Goal: Task Accomplishment & Management: Use online tool/utility

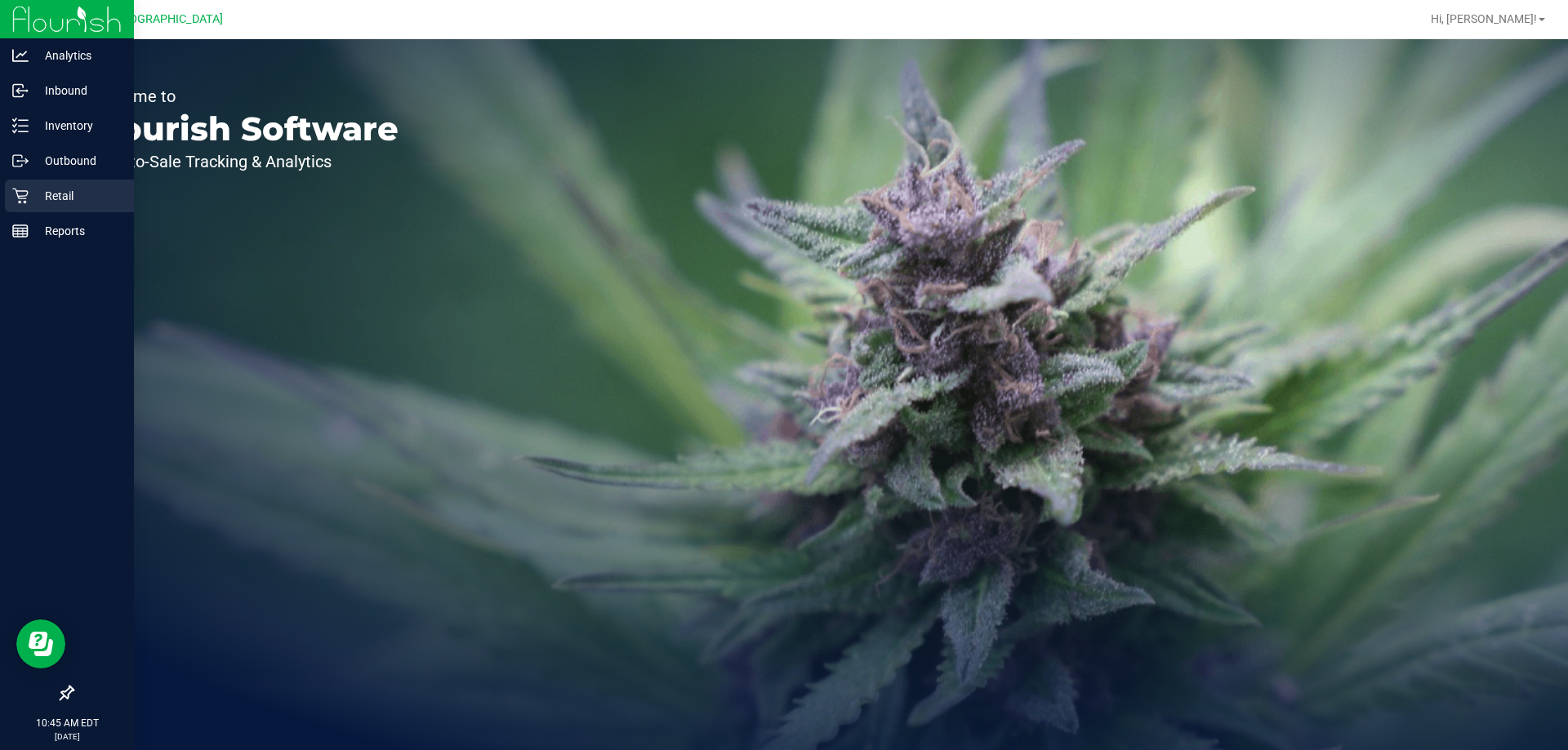
click at [29, 196] on p "Retail" at bounding box center [77, 196] width 98 height 19
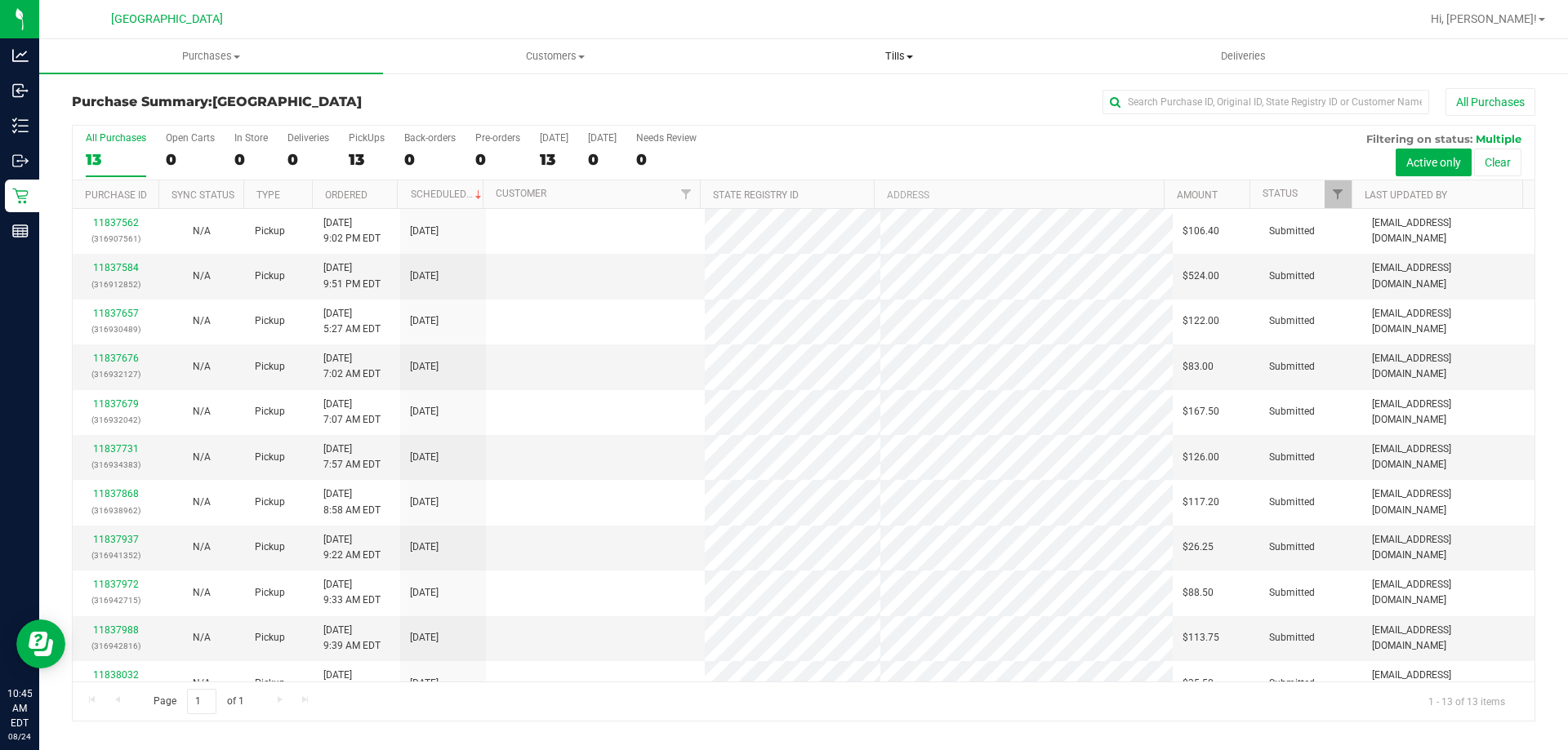
click at [909, 56] on span at bounding box center [909, 56] width 7 height 3
click at [754, 94] on span "Manage tills" at bounding box center [782, 98] width 110 height 14
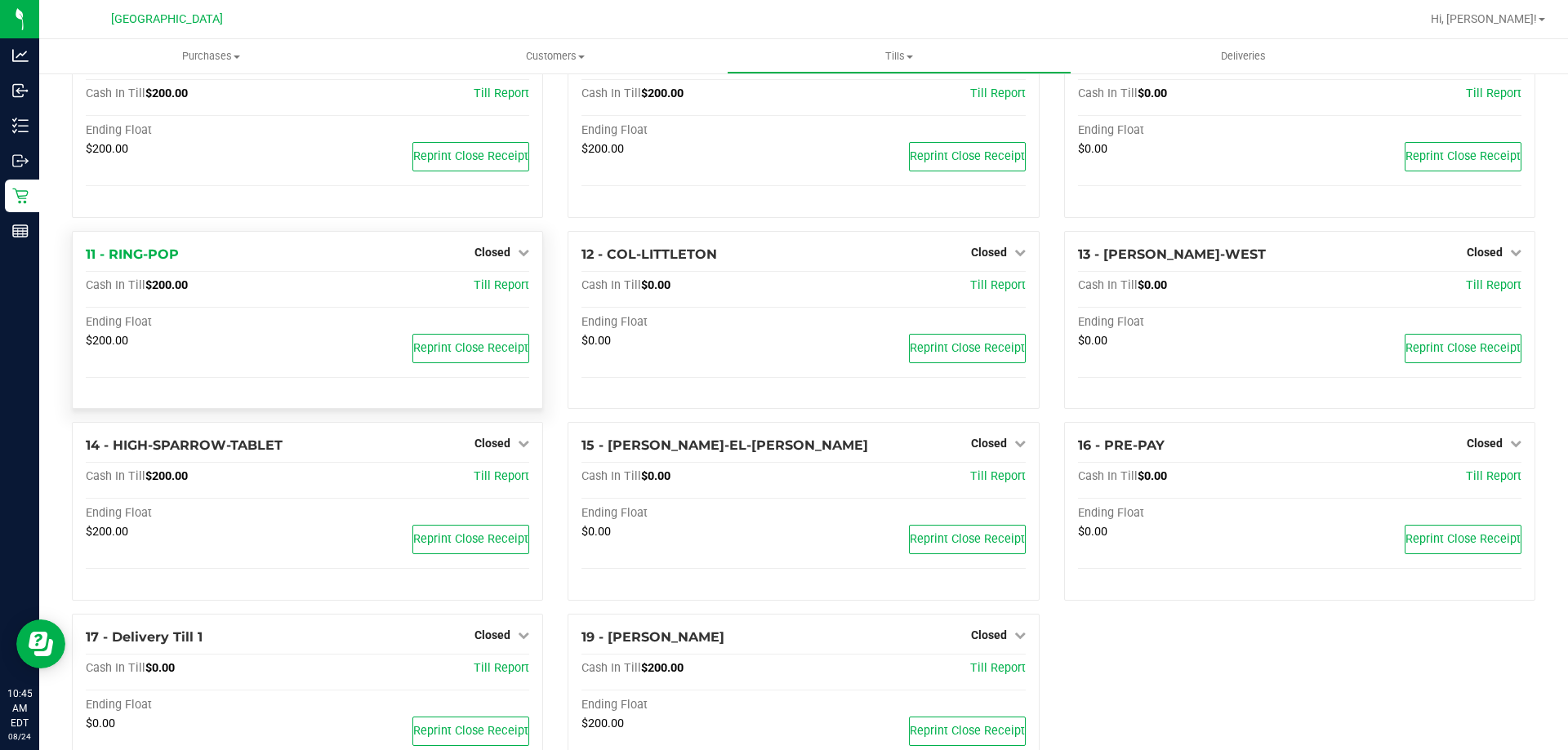
scroll to position [427, 0]
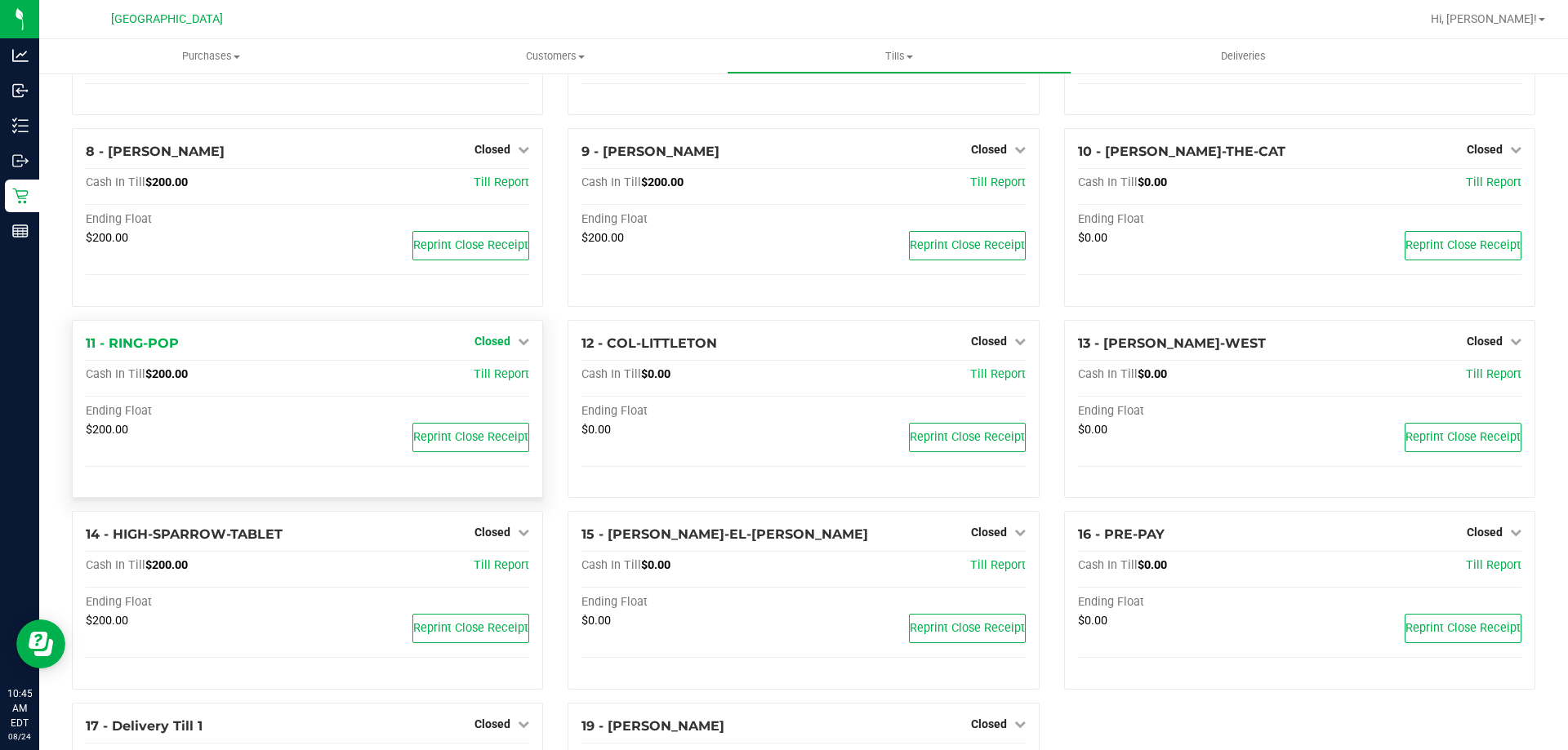
click at [512, 341] on link "Closed" at bounding box center [502, 341] width 55 height 13
click at [490, 376] on link "Open Till" at bounding box center [492, 374] width 43 height 13
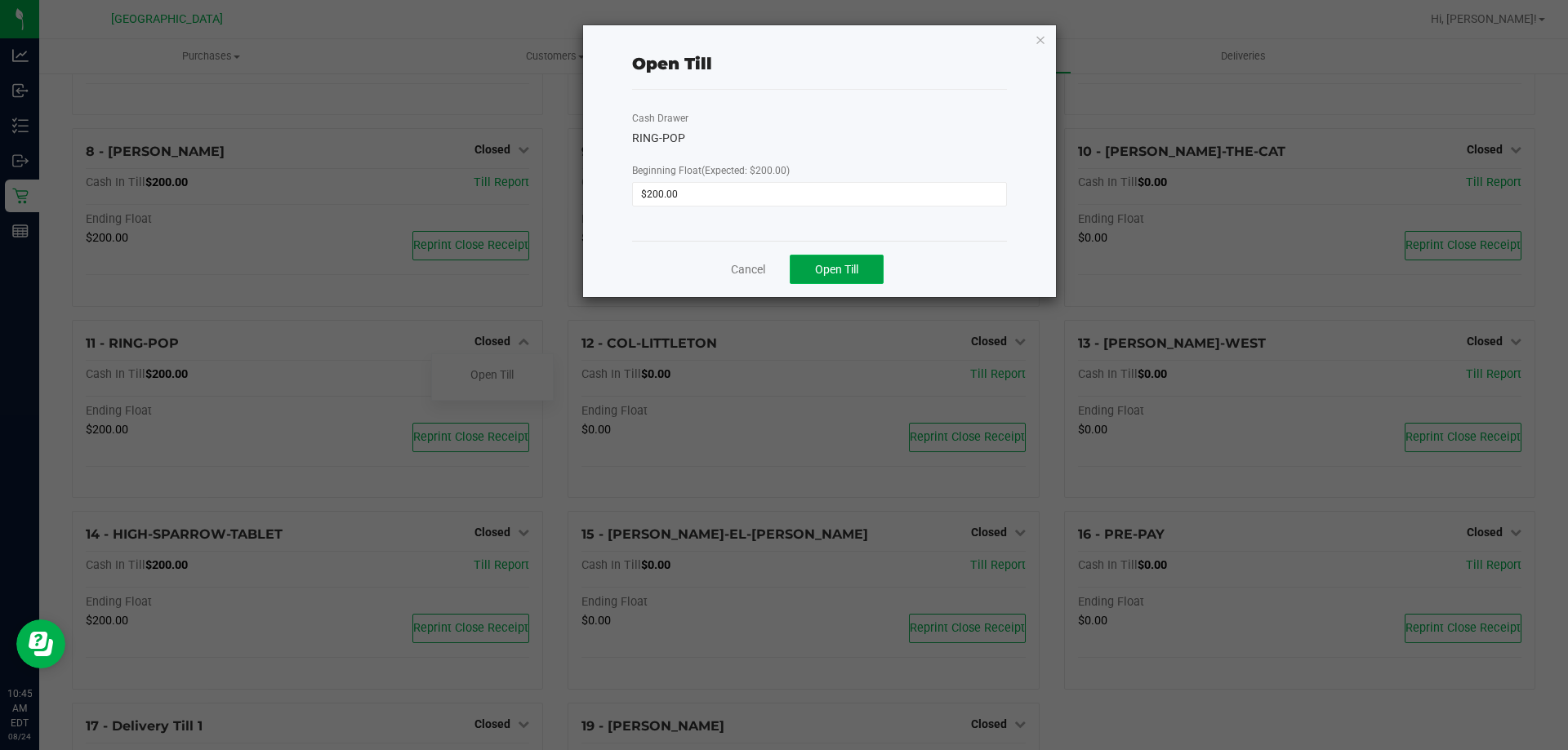
click at [813, 265] on button "Open Till" at bounding box center [837, 270] width 94 height 29
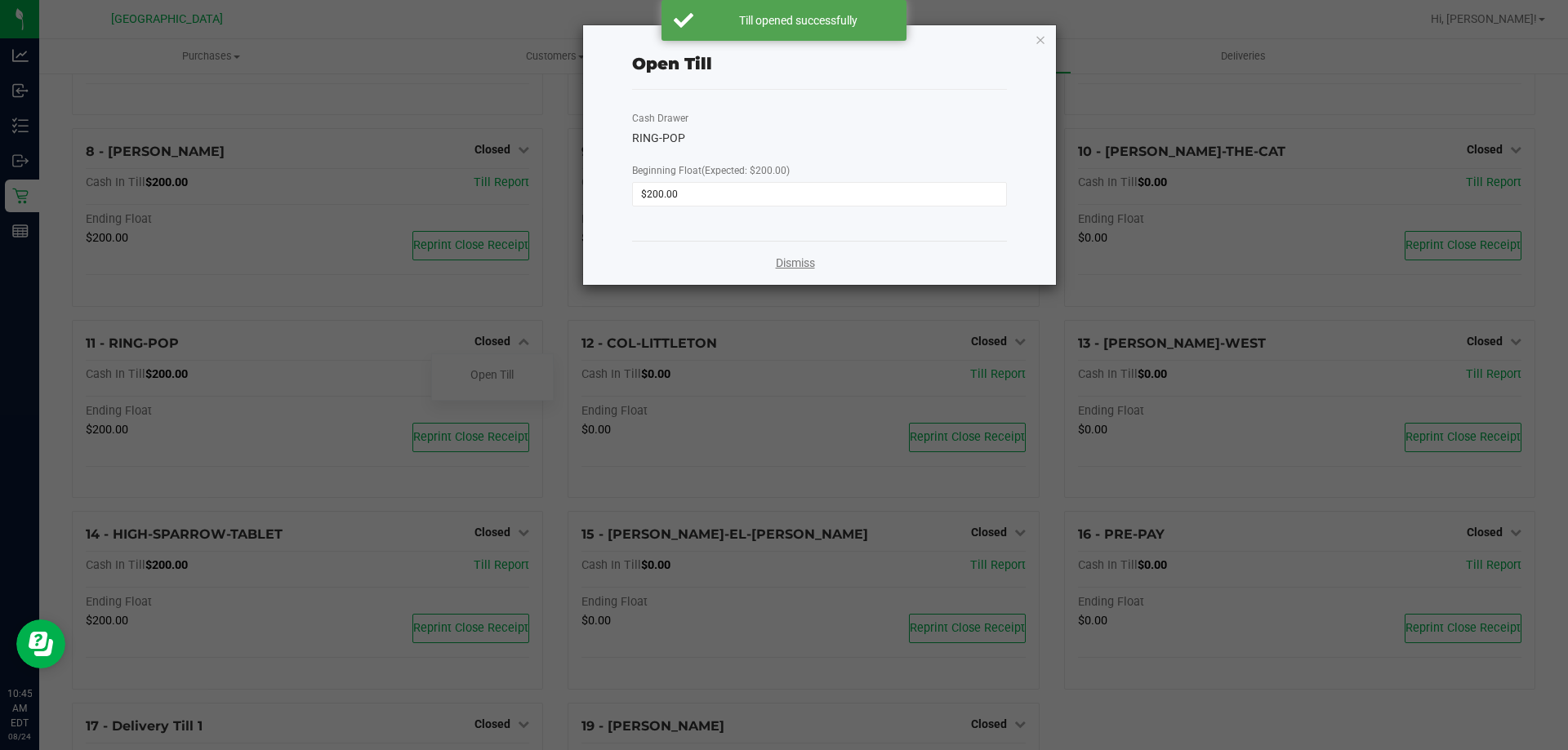
click at [779, 267] on link "Dismiss" at bounding box center [795, 264] width 39 height 18
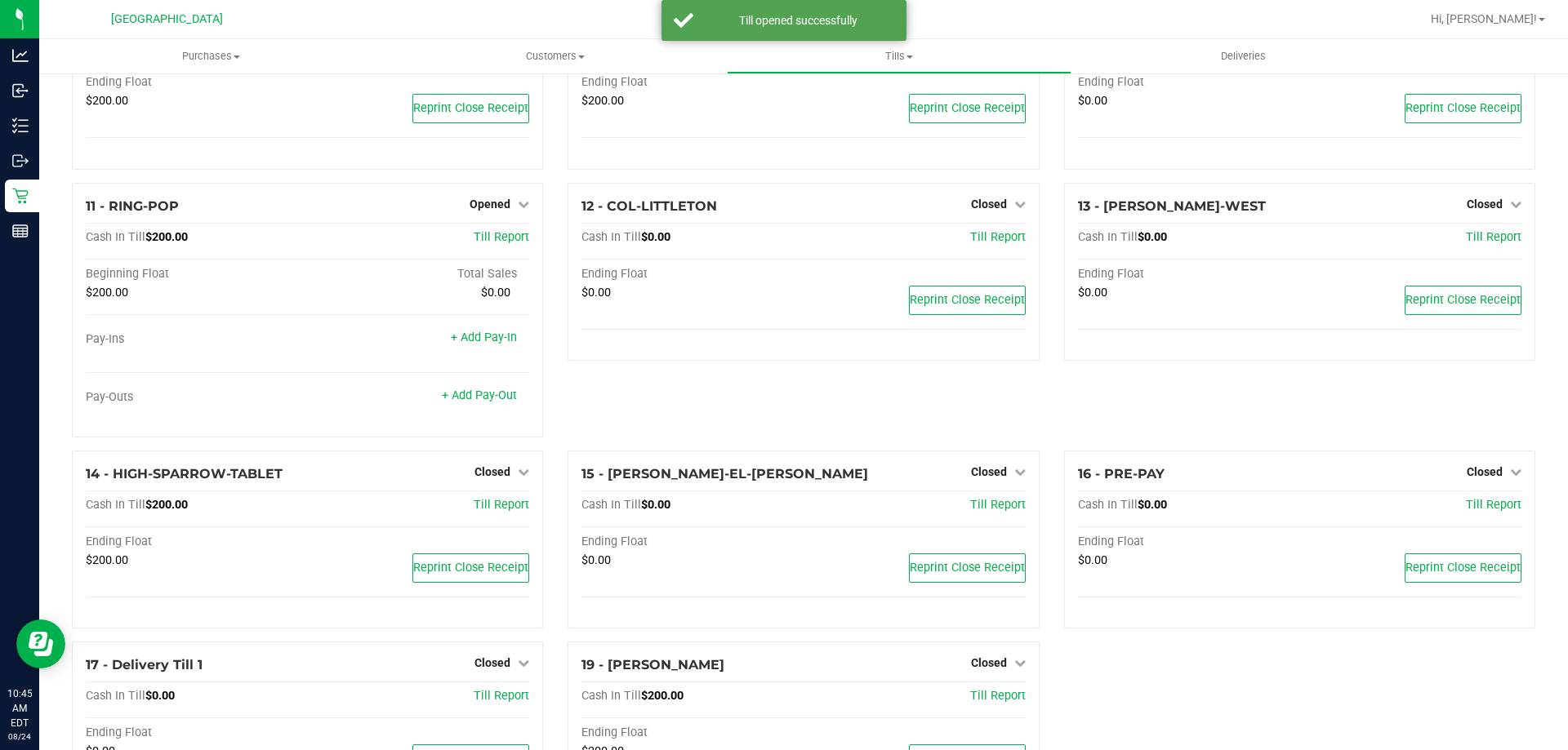
scroll to position [667, 0]
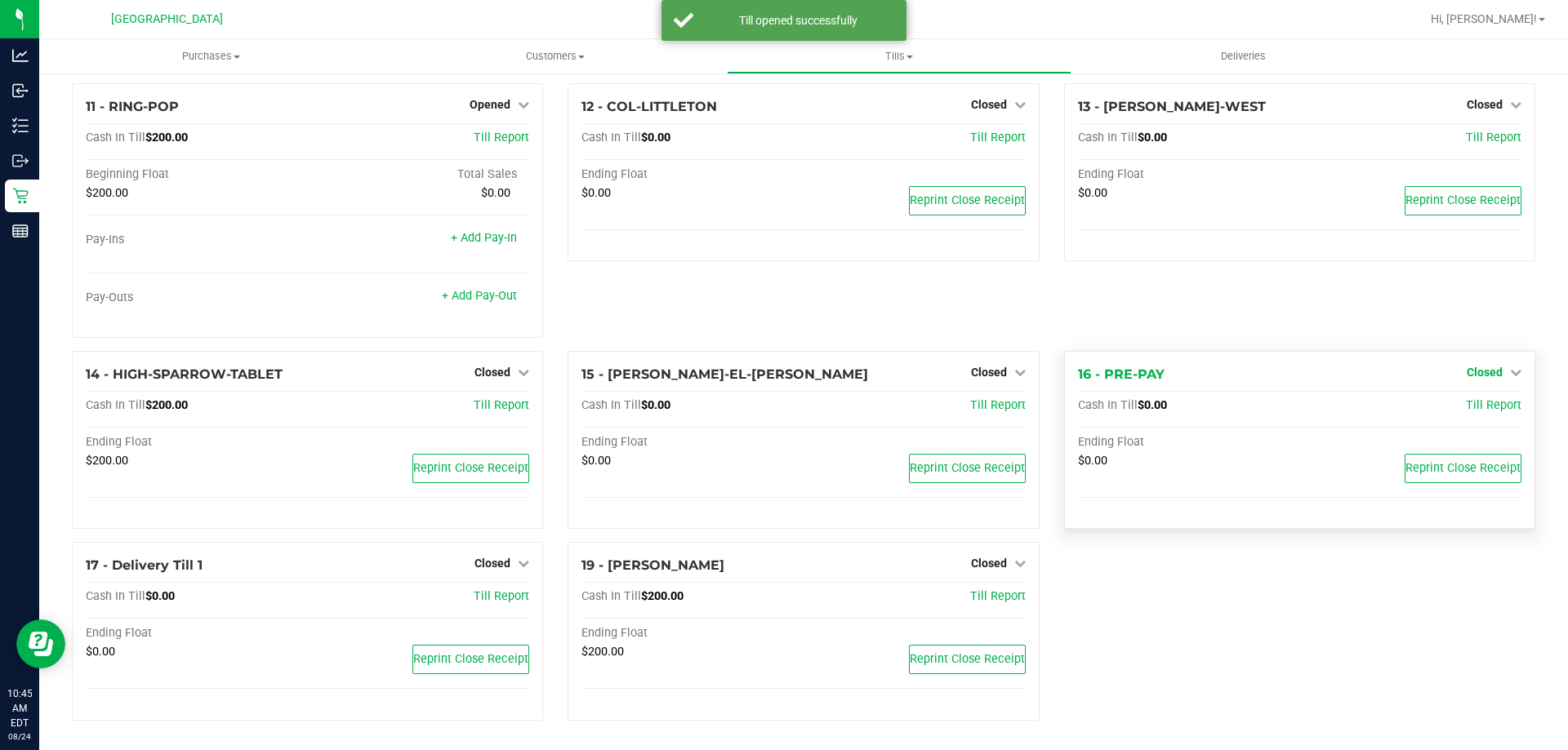
click at [1473, 371] on span "Closed" at bounding box center [1484, 372] width 36 height 13
click at [1463, 401] on link "Open Till" at bounding box center [1484, 405] width 43 height 13
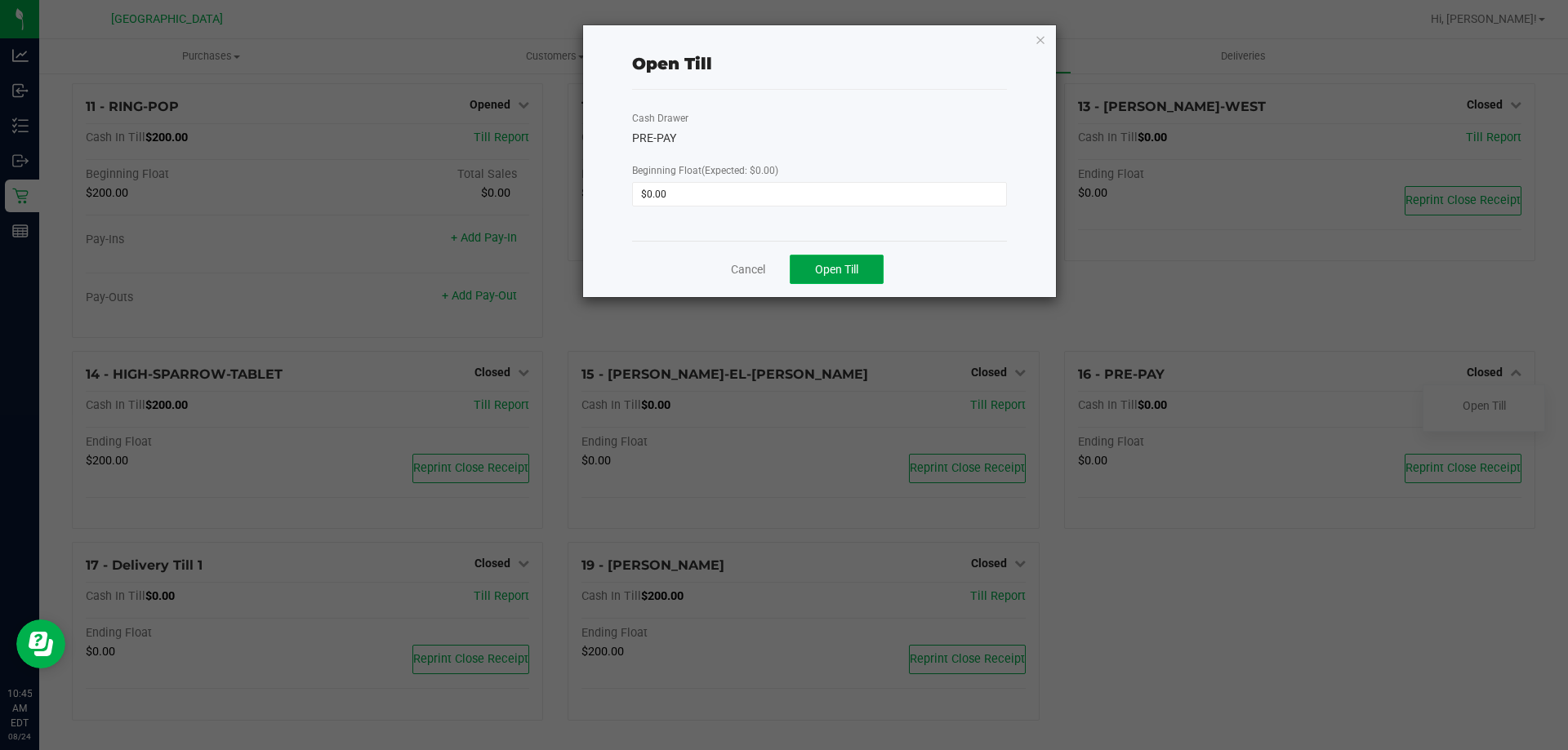
click at [868, 275] on button "Open Till" at bounding box center [837, 270] width 94 height 29
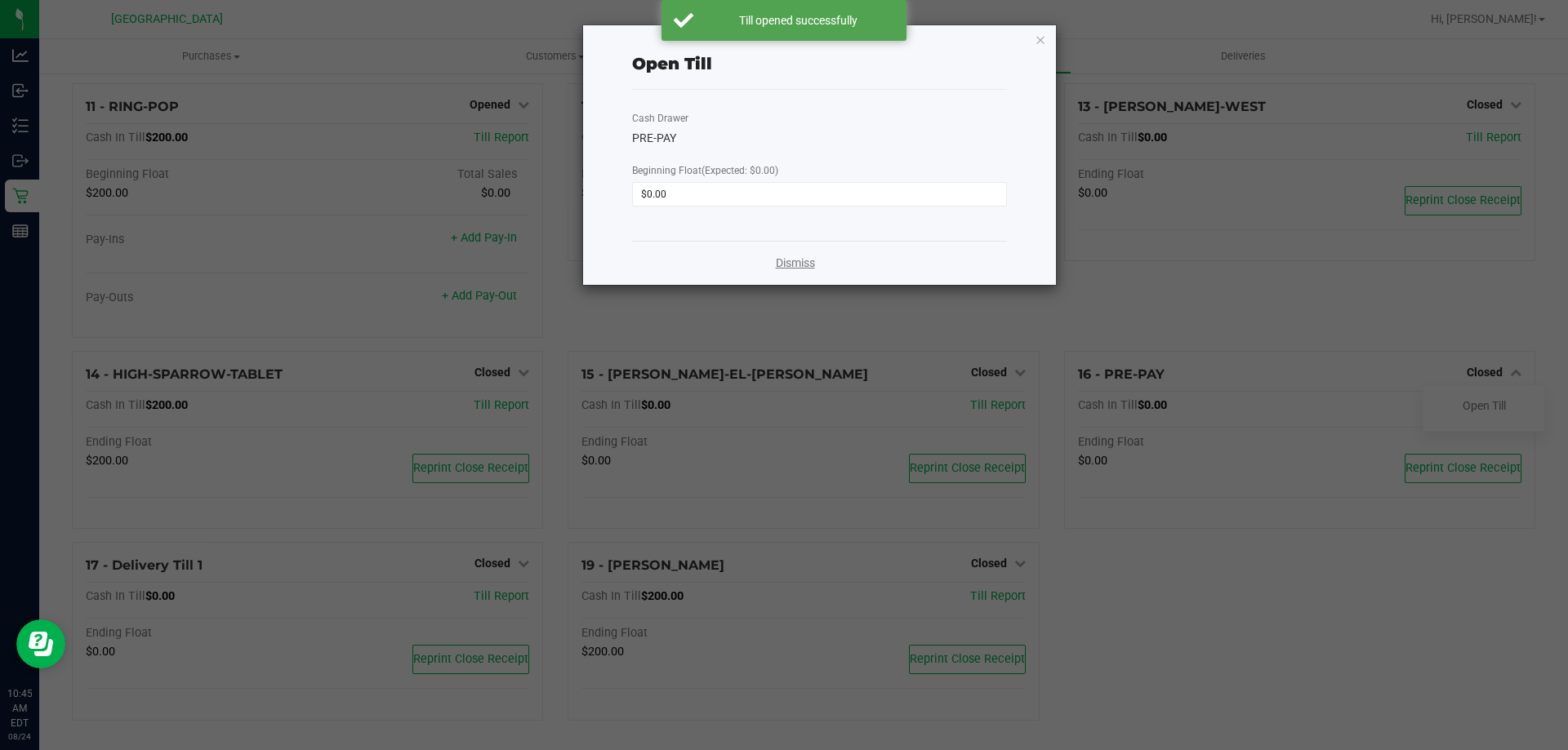
click at [791, 263] on link "Dismiss" at bounding box center [795, 264] width 39 height 18
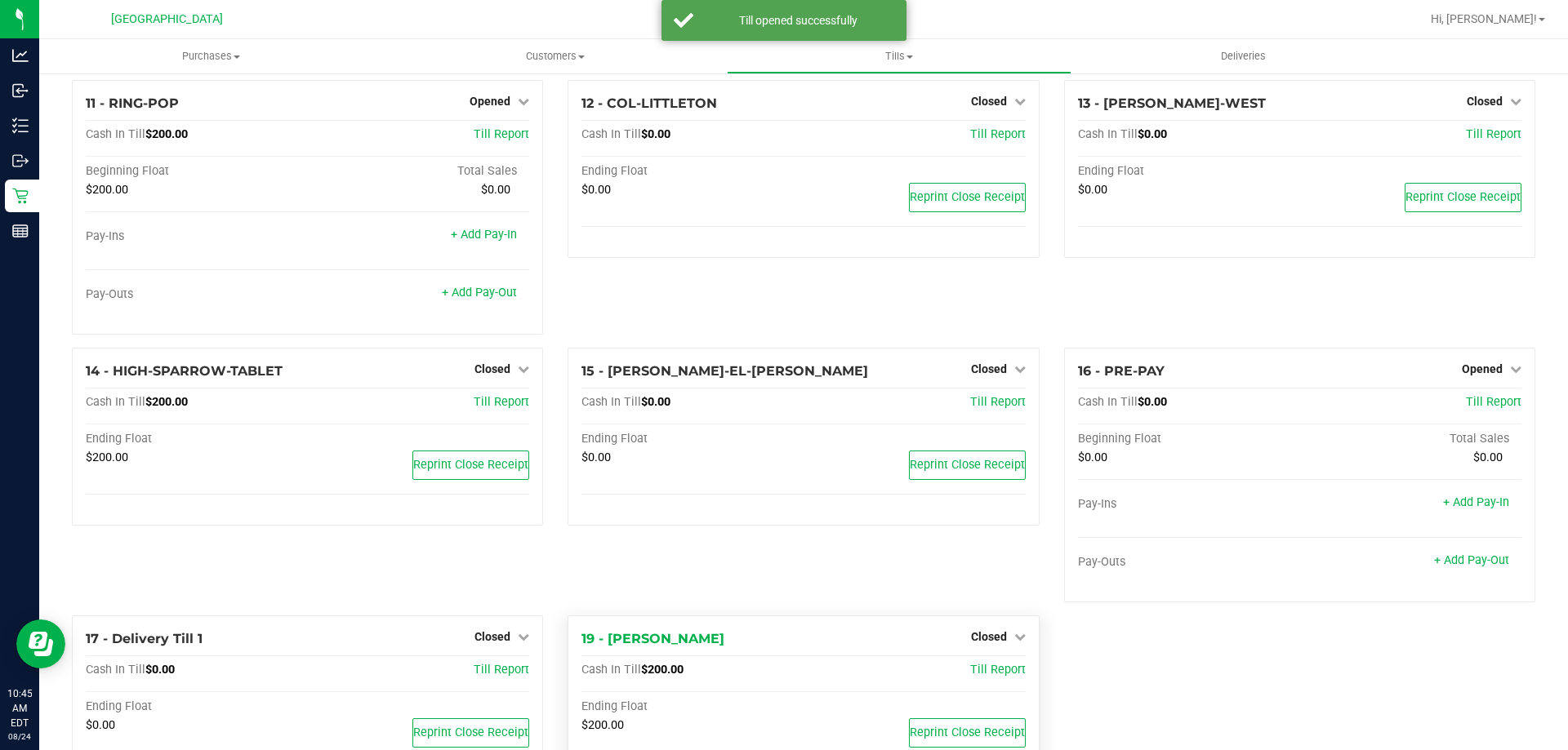
scroll to position [743, 0]
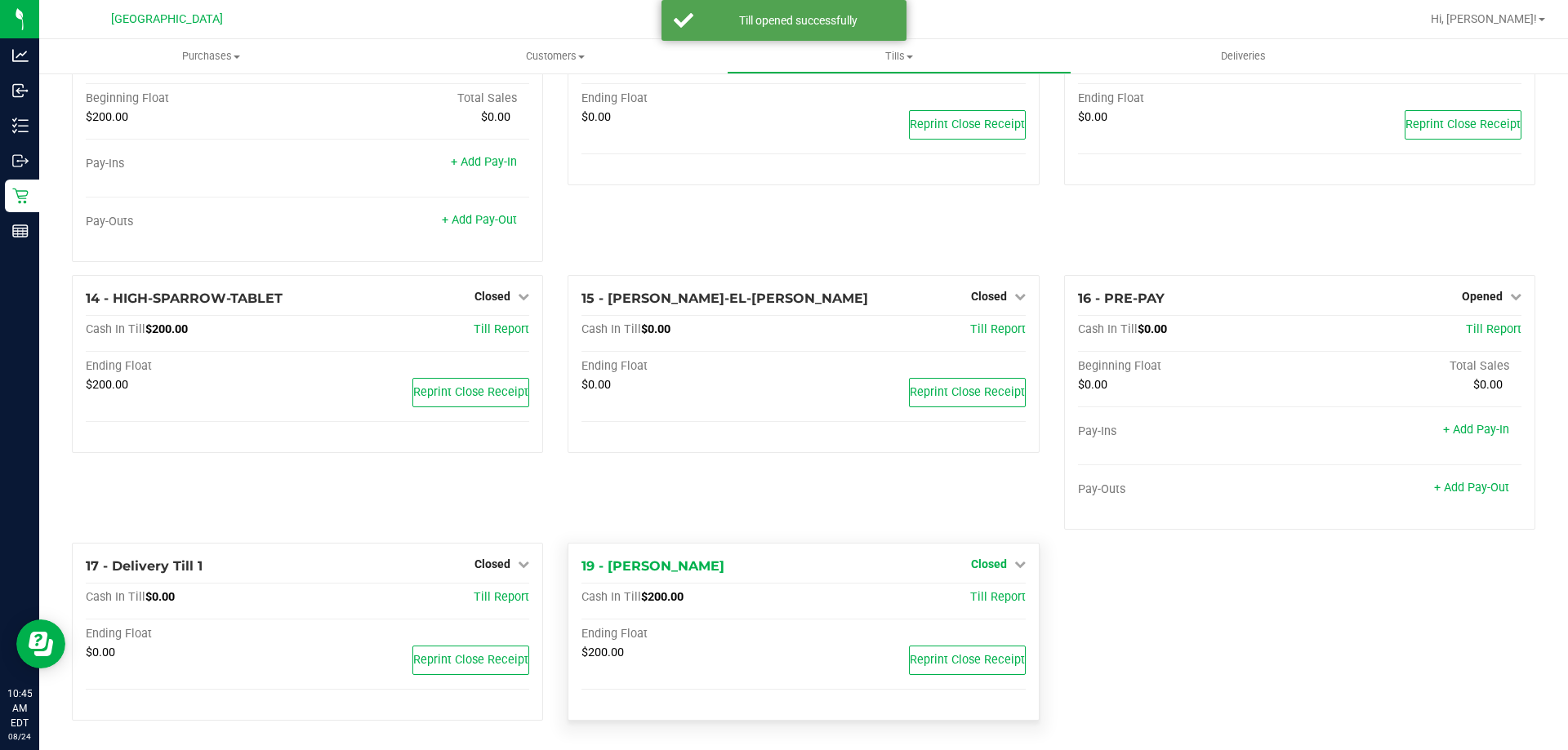
click at [990, 560] on span "Closed" at bounding box center [989, 563] width 36 height 13
click at [970, 598] on link "Open Till" at bounding box center [988, 597] width 43 height 13
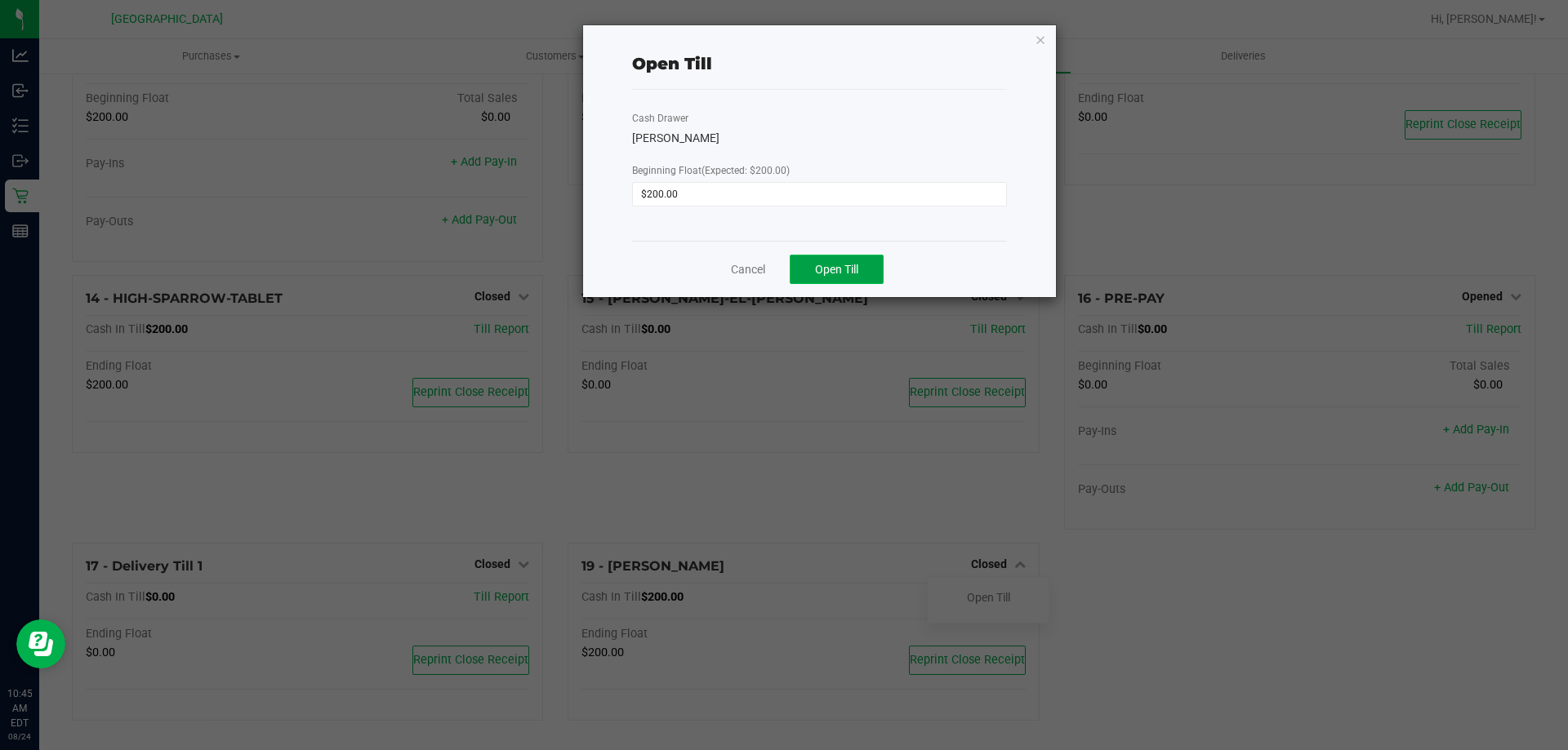
click at [802, 260] on button "Open Till" at bounding box center [837, 270] width 94 height 29
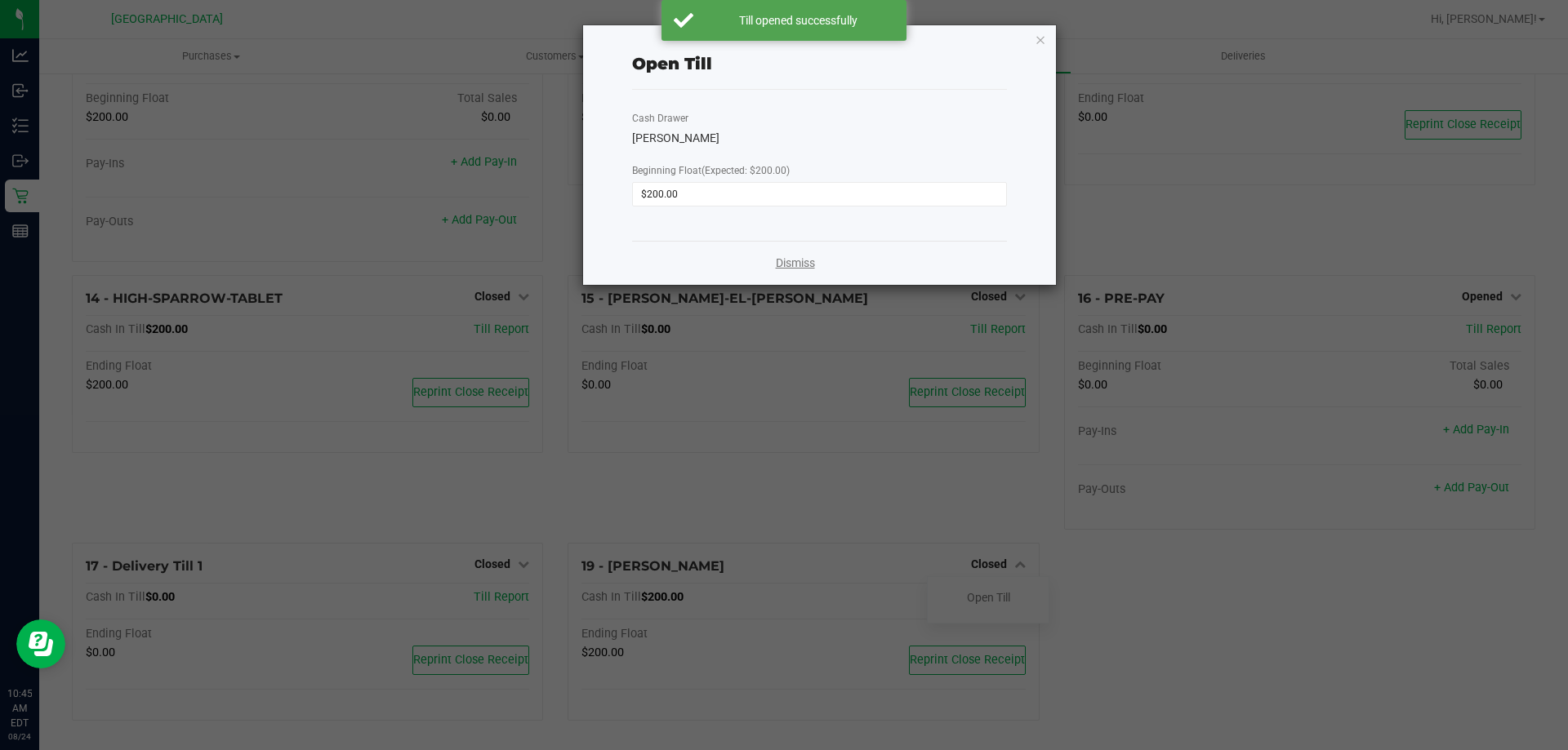
click at [784, 265] on link "Dismiss" at bounding box center [795, 264] width 39 height 18
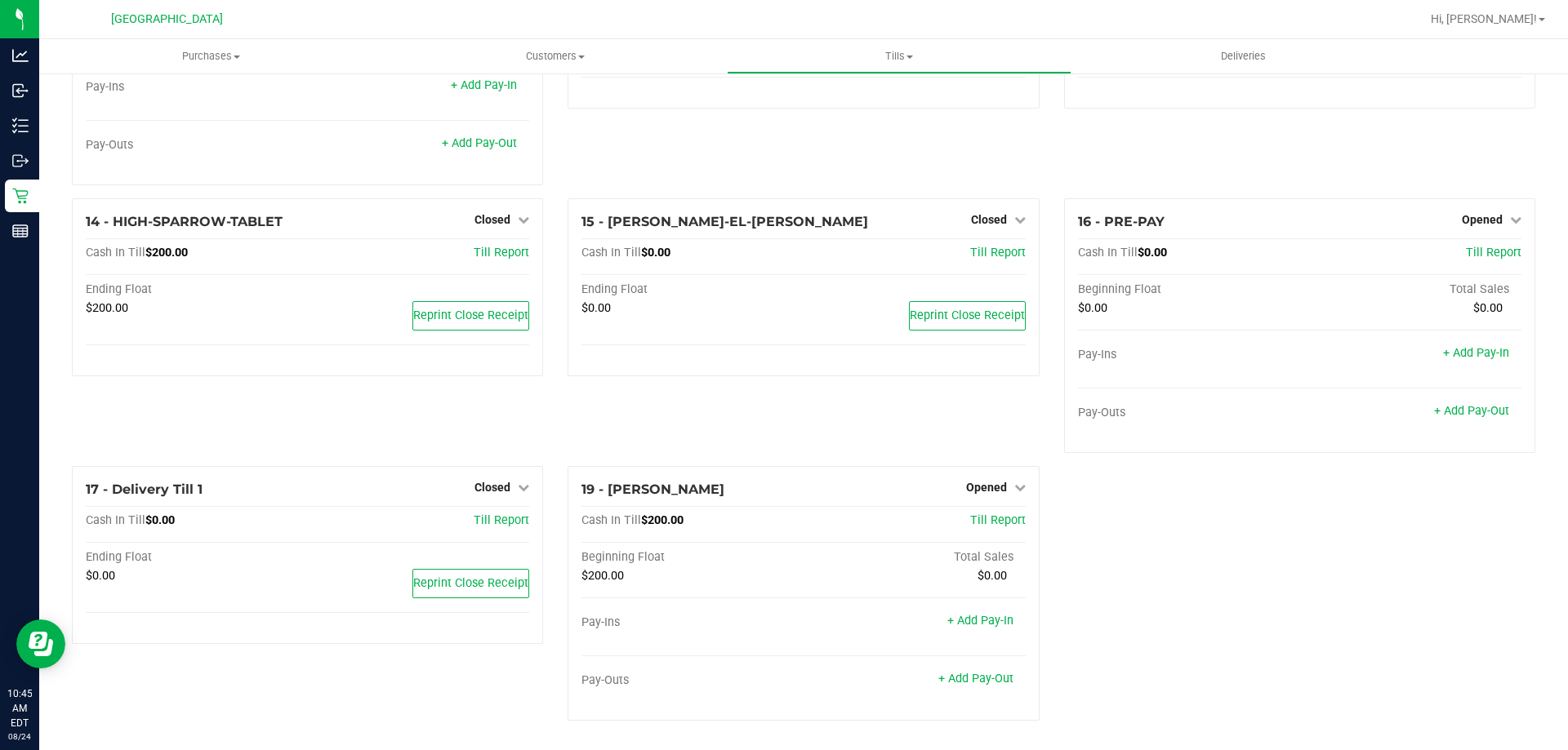
scroll to position [575, 0]
